Goal: Use online tool/utility: Use online tool/utility

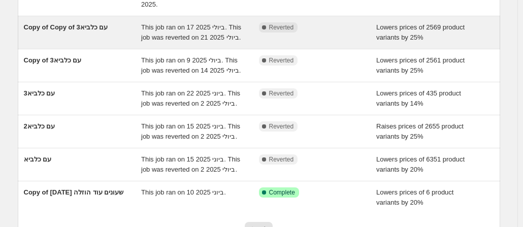
scroll to position [254, 0]
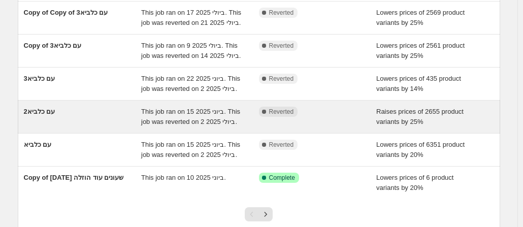
click at [138, 114] on div "עם כלביא2" at bounding box center [83, 117] width 118 height 20
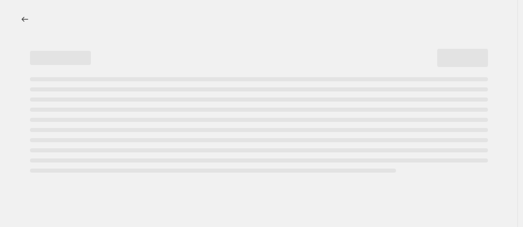
select select "percentage"
select select "no_change"
select select "collection"
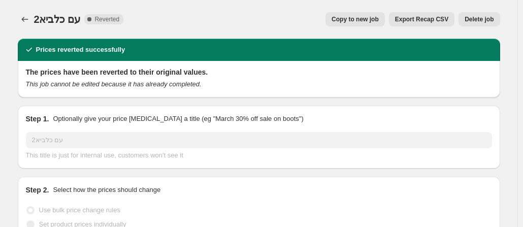
click at [366, 16] on span "Copy to new job" at bounding box center [355, 19] width 47 height 8
select select "percentage"
select select "no_change"
select select "collection"
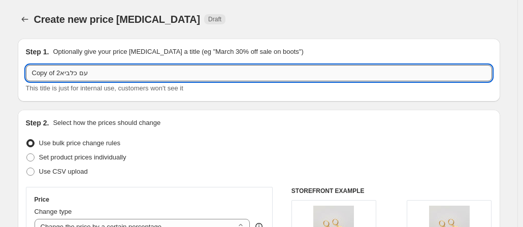
click at [108, 74] on input "Copy of עם כלביא2" at bounding box center [259, 73] width 466 height 16
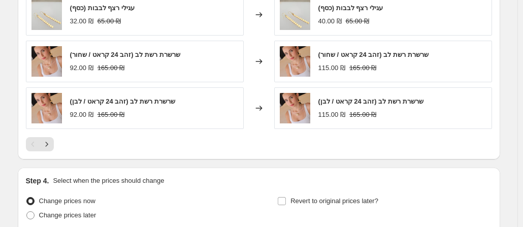
scroll to position [900, 0]
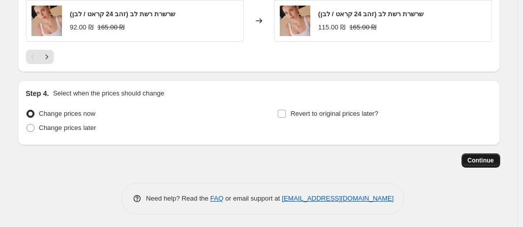
type input "חגי תשרי"
click at [482, 158] on span "Continue" at bounding box center [481, 160] width 26 height 8
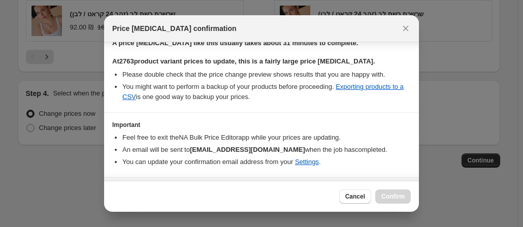
scroll to position [183, 0]
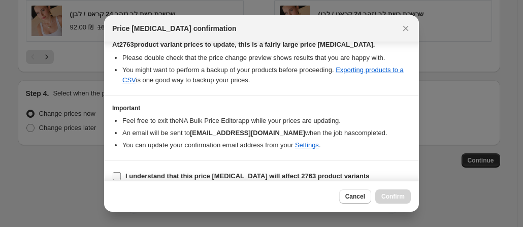
click at [114, 174] on input "I understand that this price [MEDICAL_DATA] will affect 2763 product variants" at bounding box center [117, 176] width 8 height 8
checkbox input "true"
click at [400, 199] on span "Confirm" at bounding box center [393, 197] width 23 height 8
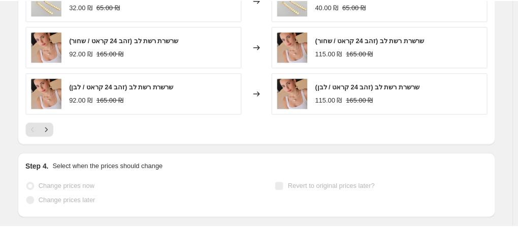
scroll to position [927, 0]
